Goal: Task Accomplishment & Management: Manage account settings

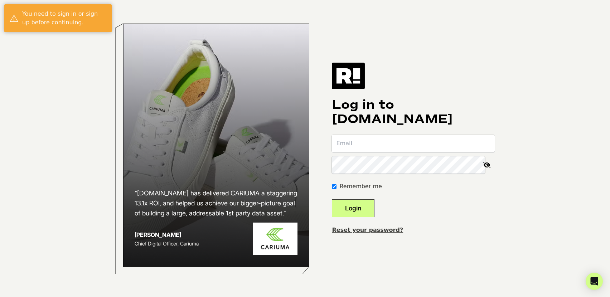
click at [373, 145] on input "email" at bounding box center [413, 143] width 163 height 17
click at [376, 145] on input "email" at bounding box center [413, 143] width 163 height 17
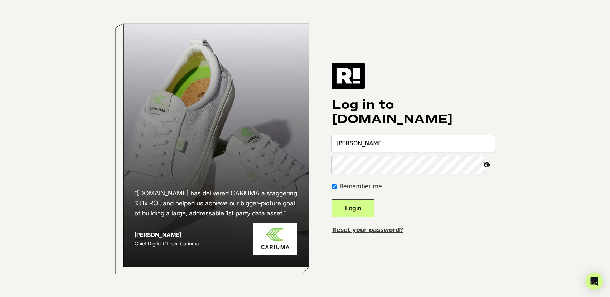
type input "[PERSON_NAME][EMAIL_ADDRESS][DOMAIN_NAME]"
click at [368, 213] on button "Login" at bounding box center [353, 209] width 43 height 18
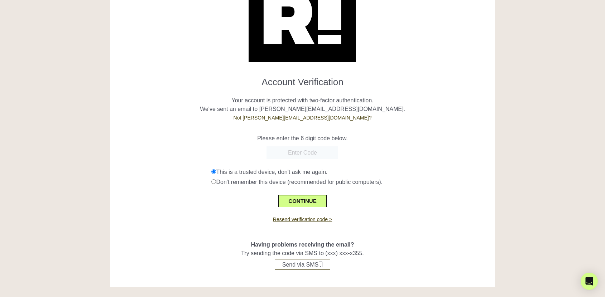
scroll to position [51, 0]
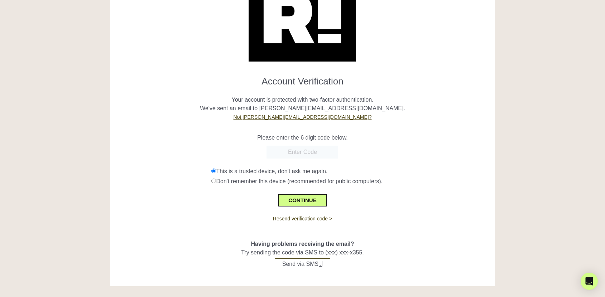
click at [300, 155] on input "text" at bounding box center [303, 152] width 72 height 13
paste input "563850"
type input "563850"
click at [305, 201] on button "CONTINUE" at bounding box center [302, 201] width 48 height 12
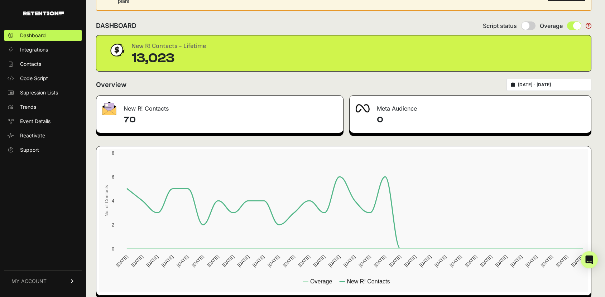
scroll to position [34, 0]
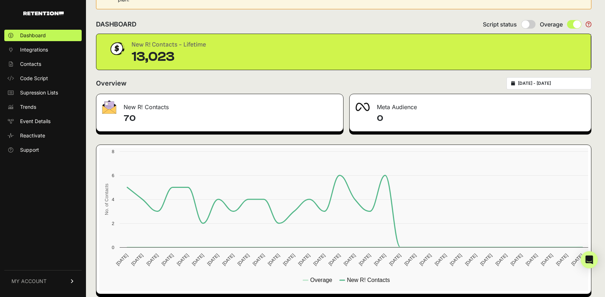
click at [90, 183] on div "You have hit your plan max! The number of contacts you've acquired exceeds your…" at bounding box center [344, 135] width 516 height 339
click at [59, 278] on link "MY ACCOUNT" at bounding box center [42, 281] width 77 height 22
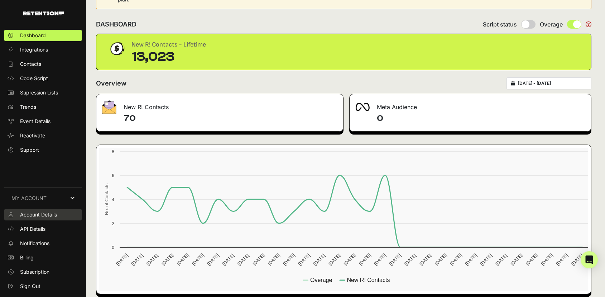
click at [57, 217] on link "Account Details" at bounding box center [42, 214] width 77 height 11
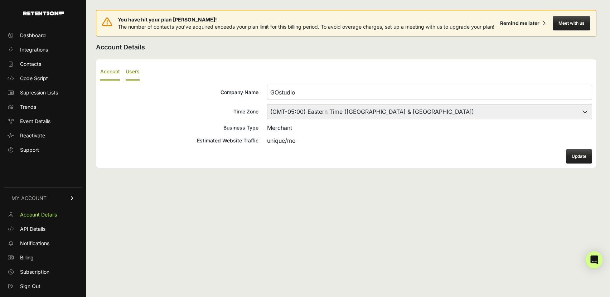
click at [139, 72] on label "Users" at bounding box center [133, 72] width 14 height 17
click at [0, 0] on input "Users" at bounding box center [0, 0] width 0 height 0
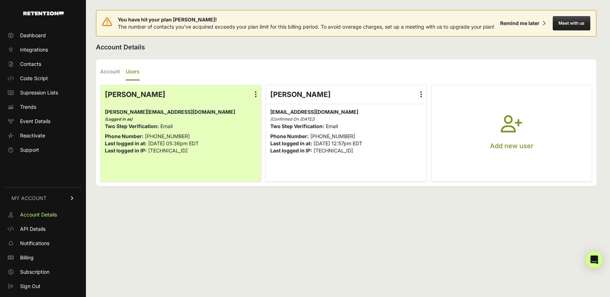
click at [421, 93] on icon at bounding box center [422, 94] width 2 height 7
click at [0, 0] on input "radio" at bounding box center [0, 0] width 0 height 0
click at [409, 112] on link "Edit Details" at bounding box center [400, 113] width 54 height 13
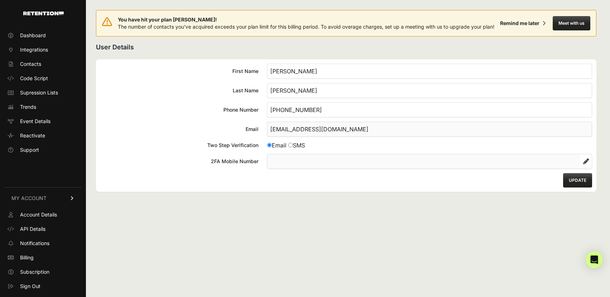
click at [521, 220] on div "You have hit your plan max! The number of contacts you've acquired exceeds your…" at bounding box center [346, 148] width 521 height 297
drag, startPoint x: 198, startPoint y: 114, endPoint x: 202, endPoint y: 113, distance: 4.4
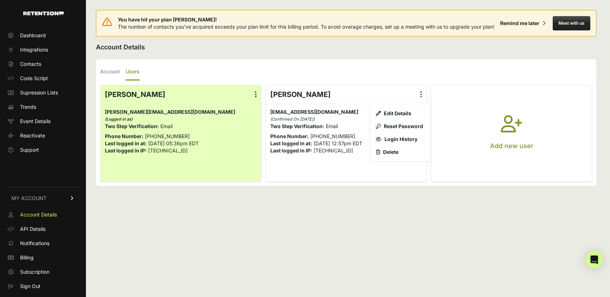
click at [503, 131] on icon "button" at bounding box center [511, 128] width 21 height 26
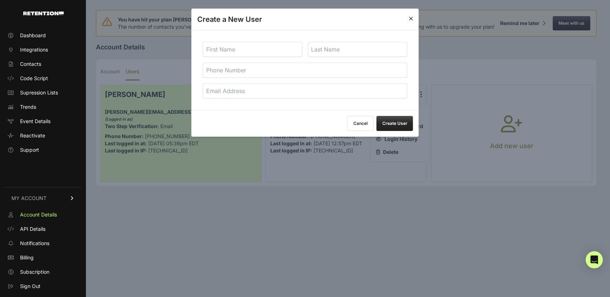
click at [261, 49] on input "text" at bounding box center [253, 49] width 100 height 15
type input "Mike"
click at [341, 48] on input "text" at bounding box center [358, 49] width 100 height 15
type input "Patino"
click at [270, 68] on input "tel" at bounding box center [305, 70] width 205 height 15
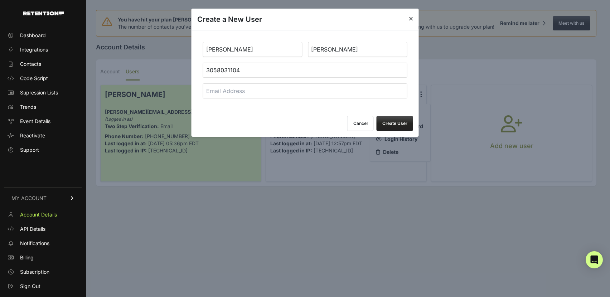
type input "3058031104"
click at [260, 95] on input "email" at bounding box center [305, 90] width 205 height 15
type input "mike@catalyticministries.com"
click at [393, 122] on button "Create User" at bounding box center [395, 123] width 37 height 15
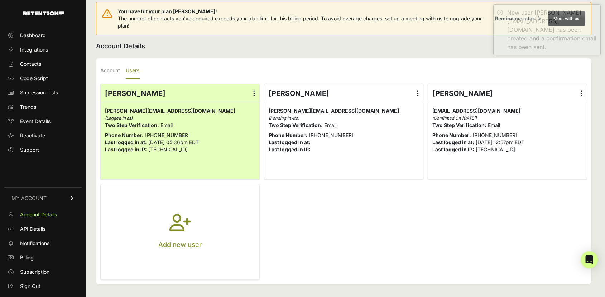
scroll to position [10, 0]
click at [355, 193] on ul "Joseph Smith Edit Details Reset Password Login History joseph@catalyticministri…" at bounding box center [343, 182] width 487 height 196
click at [188, 224] on icon "button" at bounding box center [179, 227] width 21 height 26
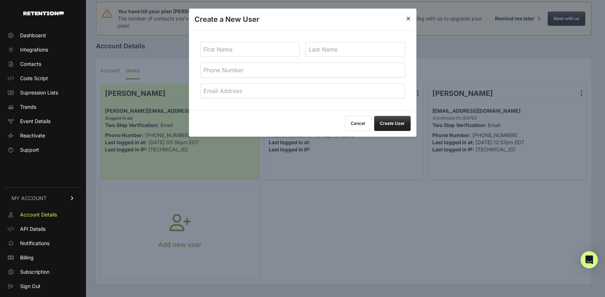
click at [266, 51] on input "text" at bounding box center [250, 49] width 100 height 15
type input "Info"
click at [347, 54] on input "text" at bounding box center [356, 49] width 100 height 15
click at [308, 68] on input "tel" at bounding box center [302, 70] width 205 height 15
click at [229, 90] on input "email" at bounding box center [302, 90] width 205 height 15
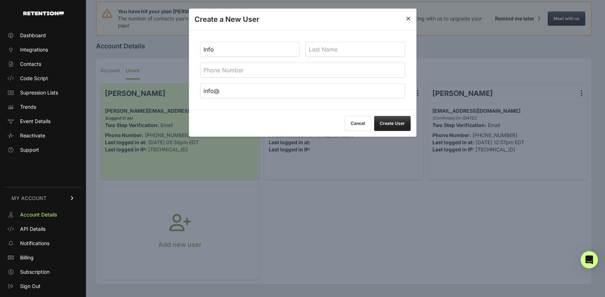
type input "[EMAIL_ADDRESS][DOMAIN_NAME]"
type input "15408093355"
drag, startPoint x: 240, startPoint y: 71, endPoint x: 202, endPoint y: 72, distance: 38.0
click at [202, 72] on input "15408093355" at bounding box center [302, 70] width 205 height 15
click at [401, 125] on button "Create User" at bounding box center [392, 123] width 37 height 15
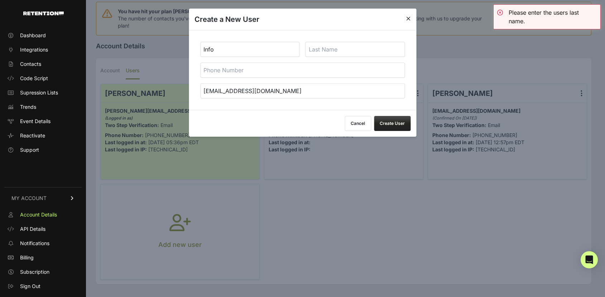
click at [340, 50] on input "text" at bounding box center [356, 49] width 100 height 15
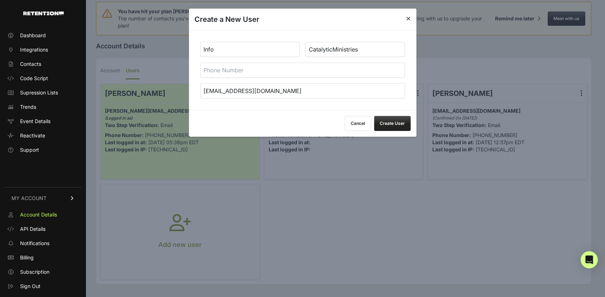
type input "CatalyticMinistries"
click at [393, 122] on button "Create User" at bounding box center [392, 123] width 37 height 15
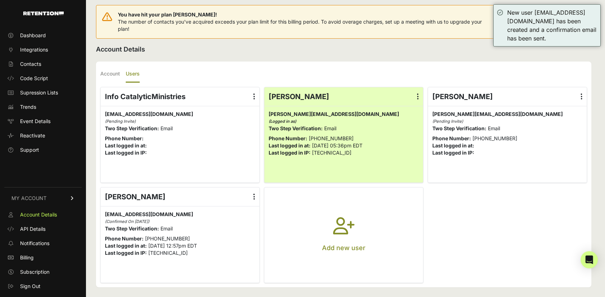
scroll to position [10, 0]
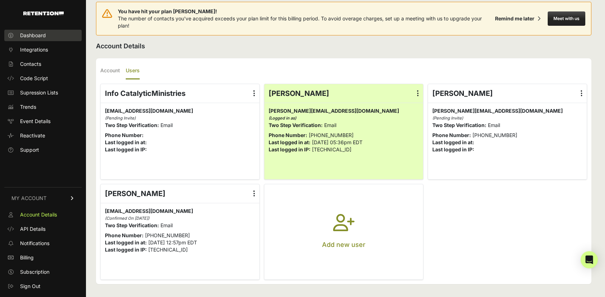
click at [38, 38] on span "Dashboard" at bounding box center [33, 35] width 26 height 7
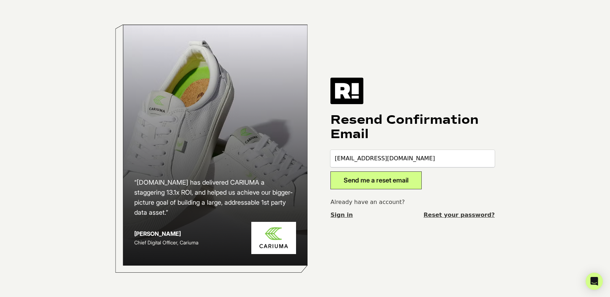
click at [443, 216] on link "Reset your password?" at bounding box center [459, 215] width 71 height 9
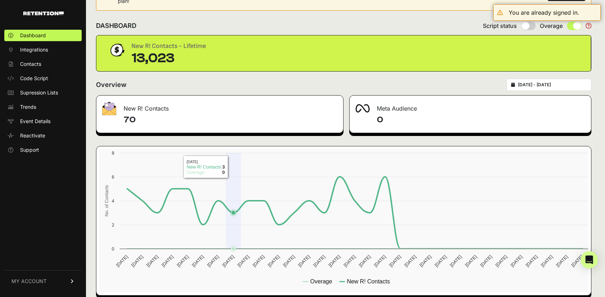
scroll to position [34, 0]
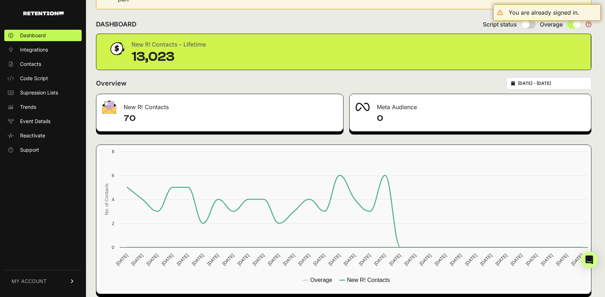
click at [64, 279] on link "MY ACCOUNT" at bounding box center [42, 281] width 77 height 22
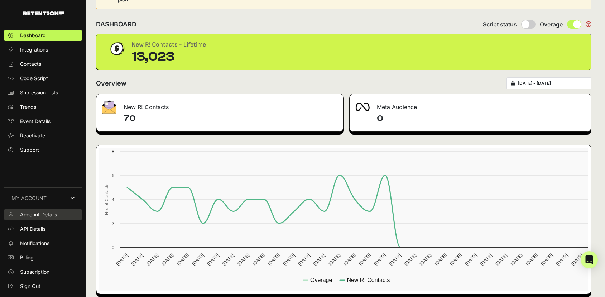
click at [56, 218] on span "Account Details" at bounding box center [38, 214] width 37 height 7
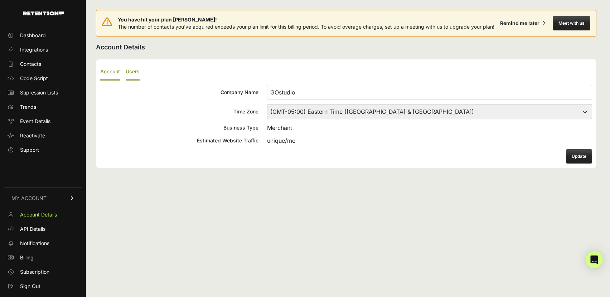
click at [139, 72] on label "Users" at bounding box center [133, 72] width 14 height 17
click at [0, 0] on input "Users" at bounding box center [0, 0] width 0 height 0
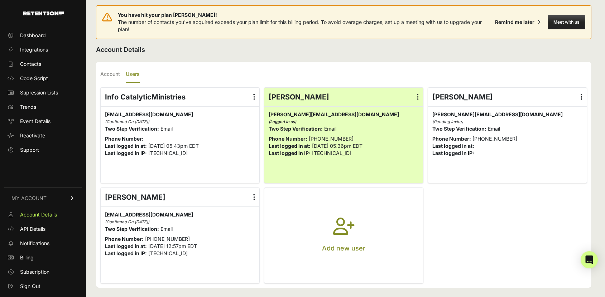
scroll to position [10, 0]
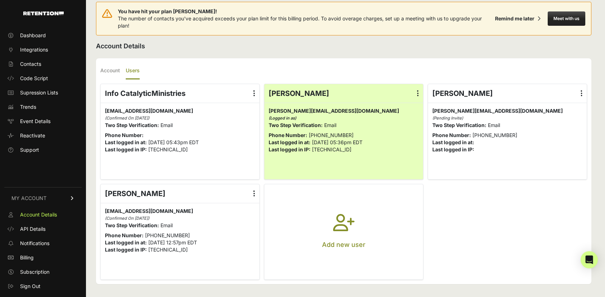
click at [254, 94] on label at bounding box center [254, 93] width 10 height 19
click at [0, 0] on input "radio" at bounding box center [0, 0] width 0 height 0
click at [241, 125] on link "Reset Password" at bounding box center [233, 125] width 54 height 13
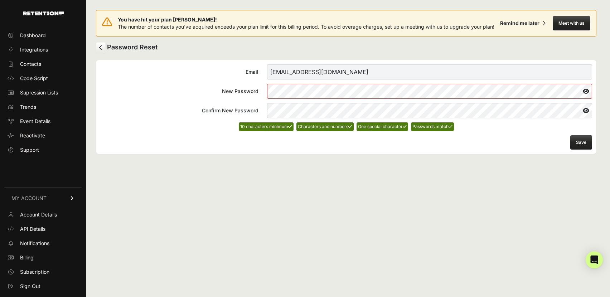
click at [579, 144] on button "Save" at bounding box center [582, 142] width 22 height 14
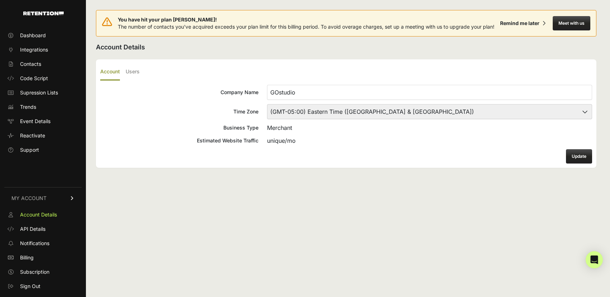
drag, startPoint x: 296, startPoint y: 91, endPoint x: 251, endPoint y: 96, distance: 45.4
click at [251, 96] on label "Company Name GOstudio" at bounding box center [346, 92] width 492 height 15
click at [397, 161] on form "Company Name GOstudio Time Zone (GMT-10:00) [GEOGRAPHIC_DATA]/[GEOGRAPHIC_DATA]…" at bounding box center [346, 124] width 492 height 79
click at [379, 52] on h2 "Account Details" at bounding box center [346, 47] width 501 height 10
click at [137, 70] on label "Users" at bounding box center [133, 72] width 14 height 17
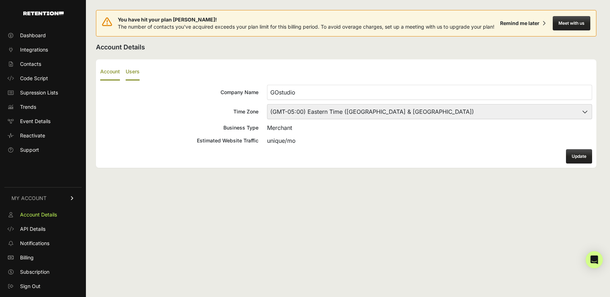
click at [0, 0] on input "Users" at bounding box center [0, 0] width 0 height 0
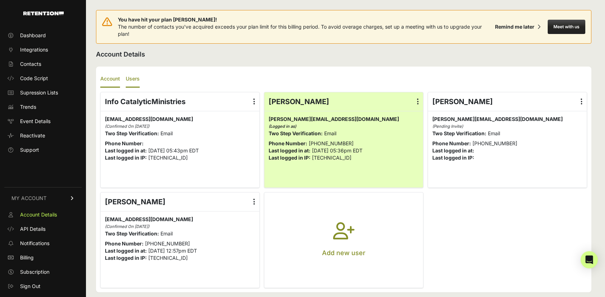
click at [114, 78] on label "Account" at bounding box center [110, 79] width 20 height 17
click at [0, 0] on input "Account" at bounding box center [0, 0] width 0 height 0
